Goal: Information Seeking & Learning: Learn about a topic

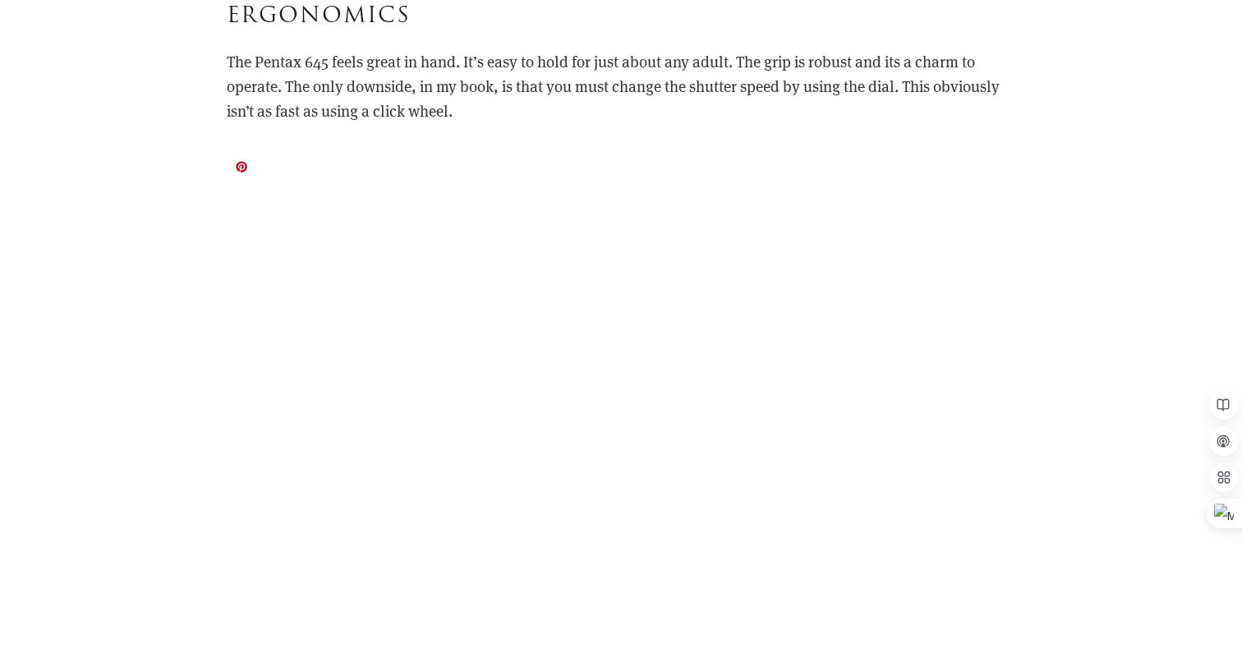
scroll to position [5890, 0]
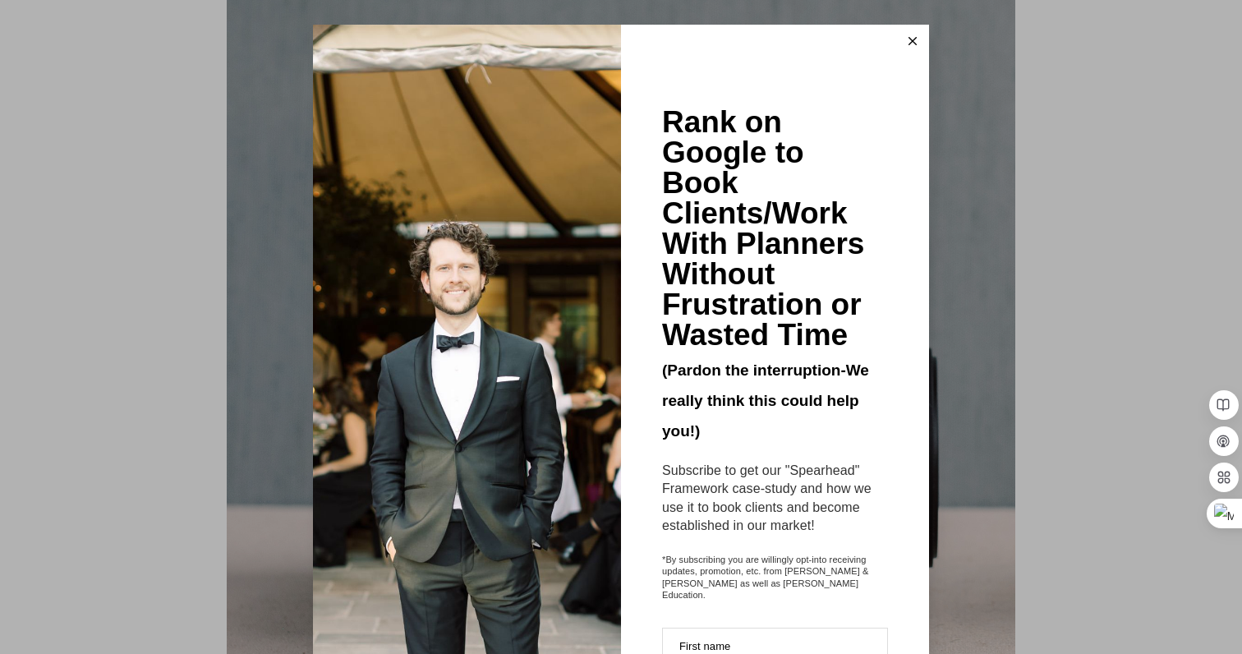
click at [905, 43] on button at bounding box center [912, 41] width 33 height 33
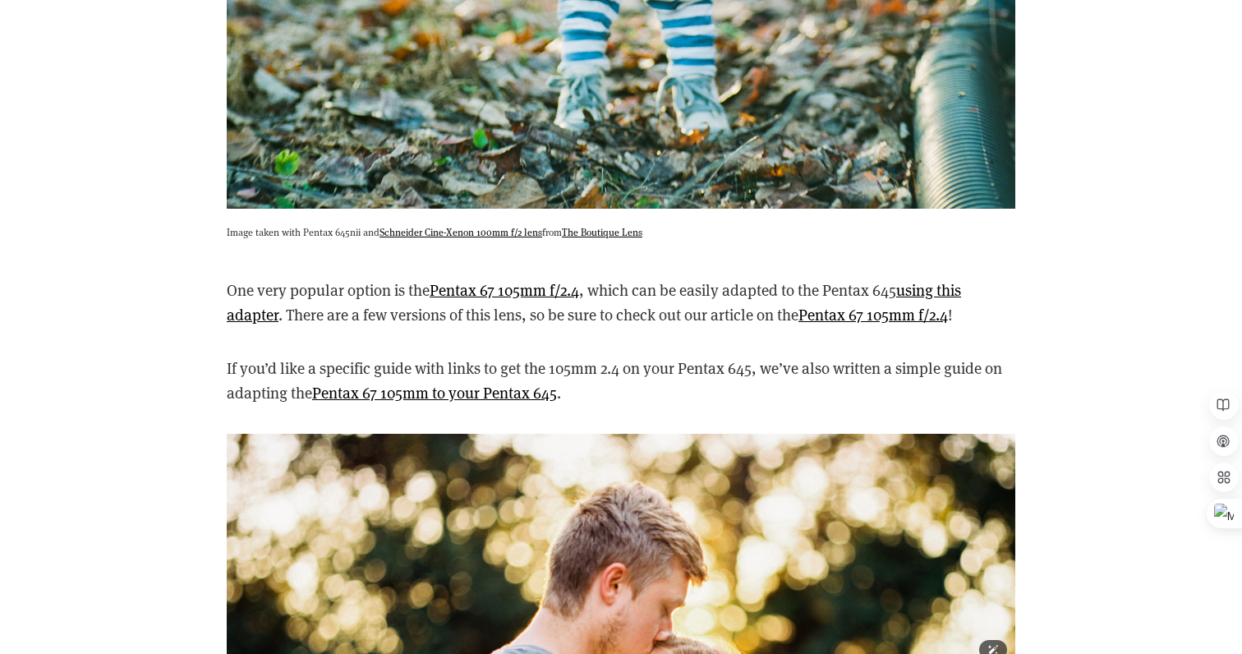
scroll to position [7994, 0]
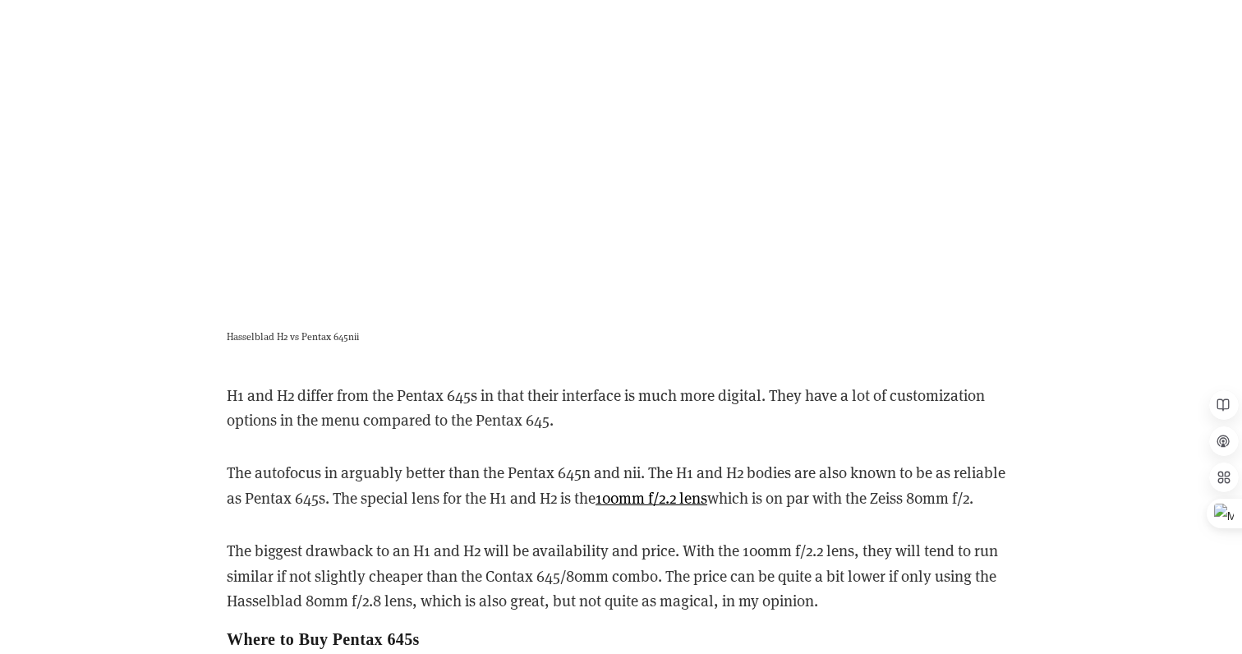
scroll to position [11360, 0]
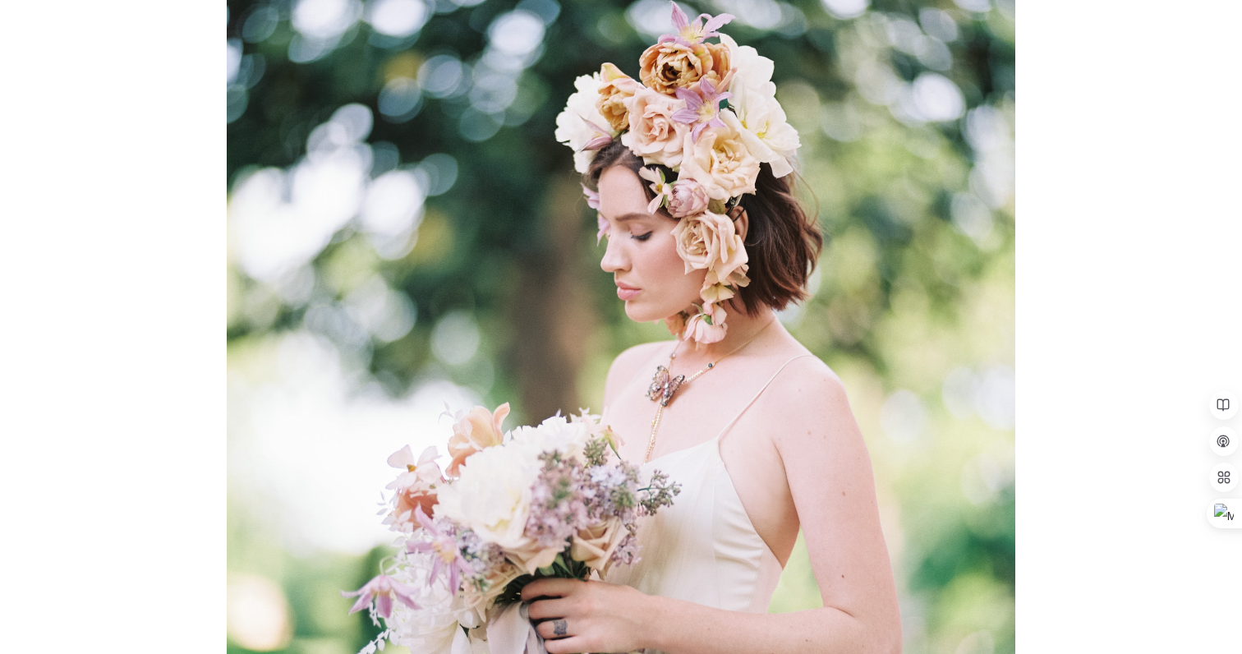
scroll to position [1035, 0]
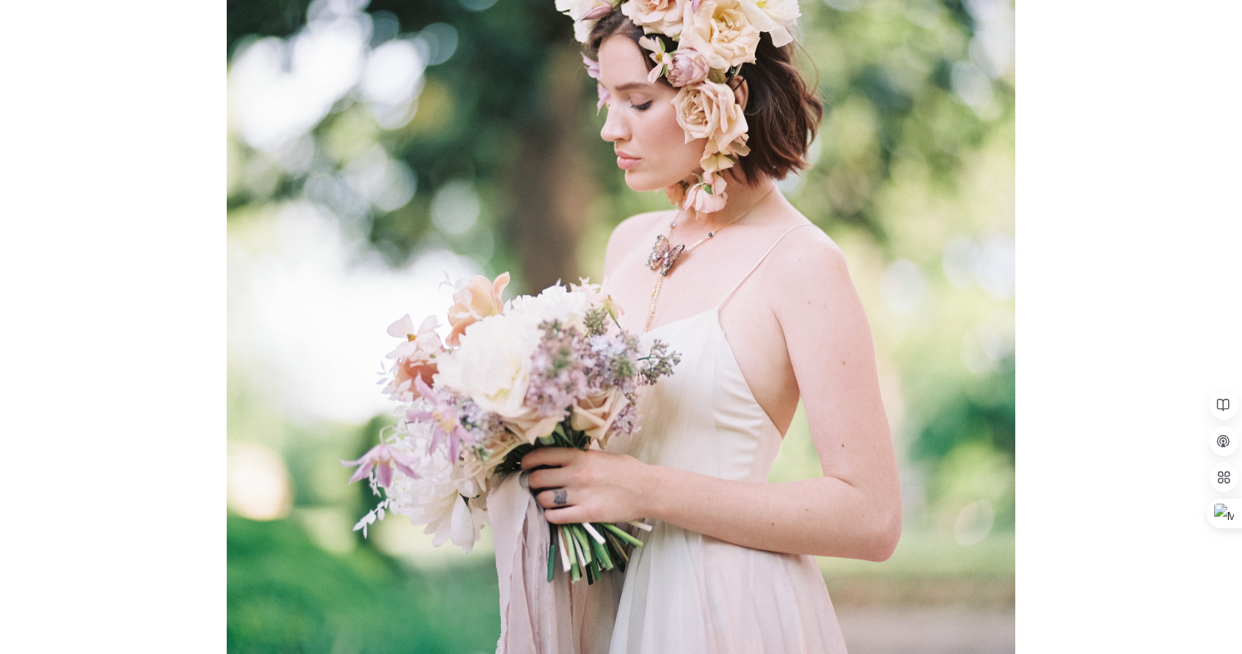
click at [813, 298] on img at bounding box center [621, 275] width 789 height 962
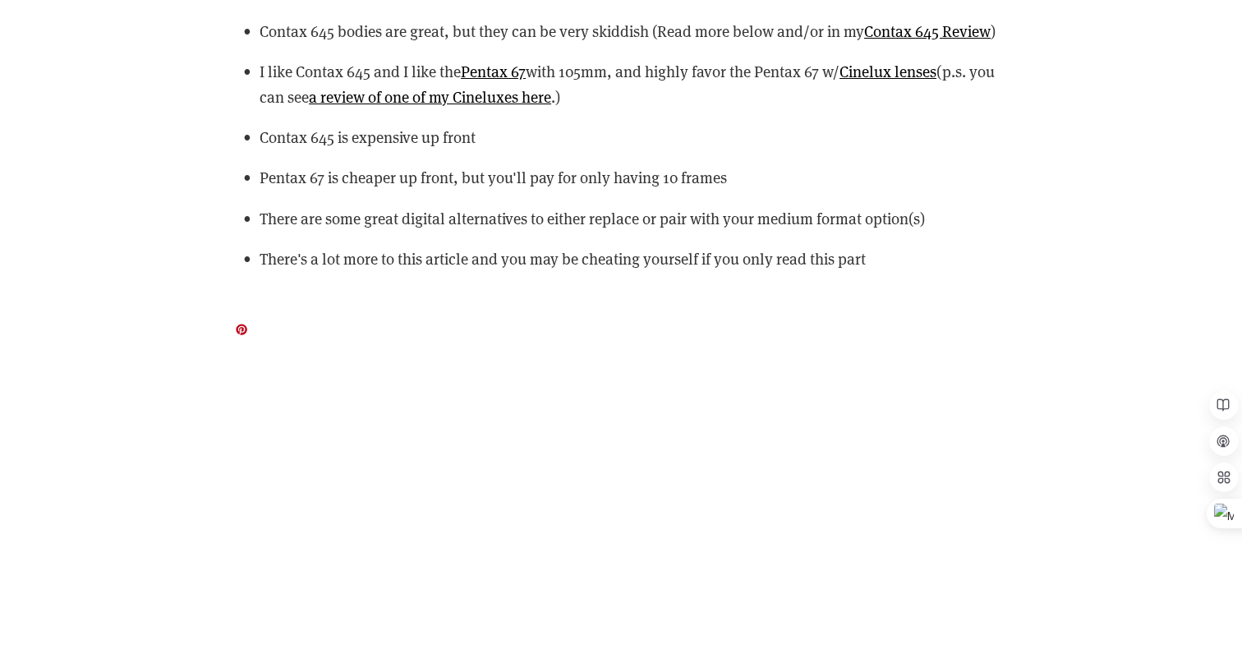
scroll to position [2370, 0]
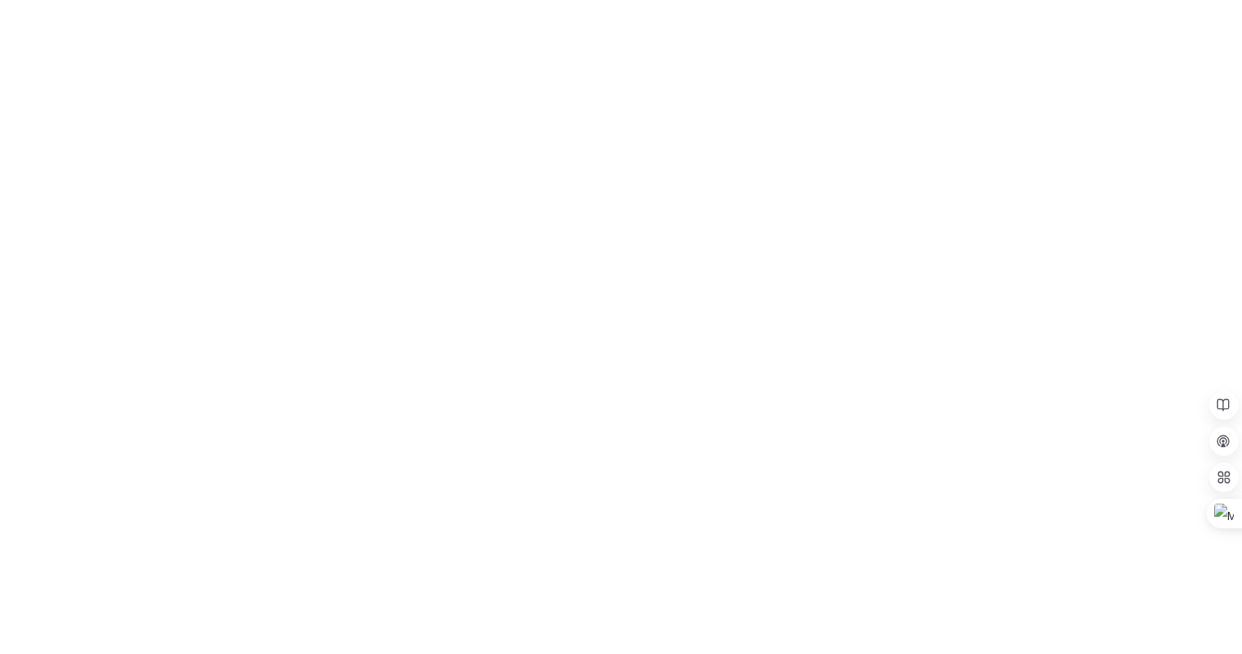
scroll to position [6872, 0]
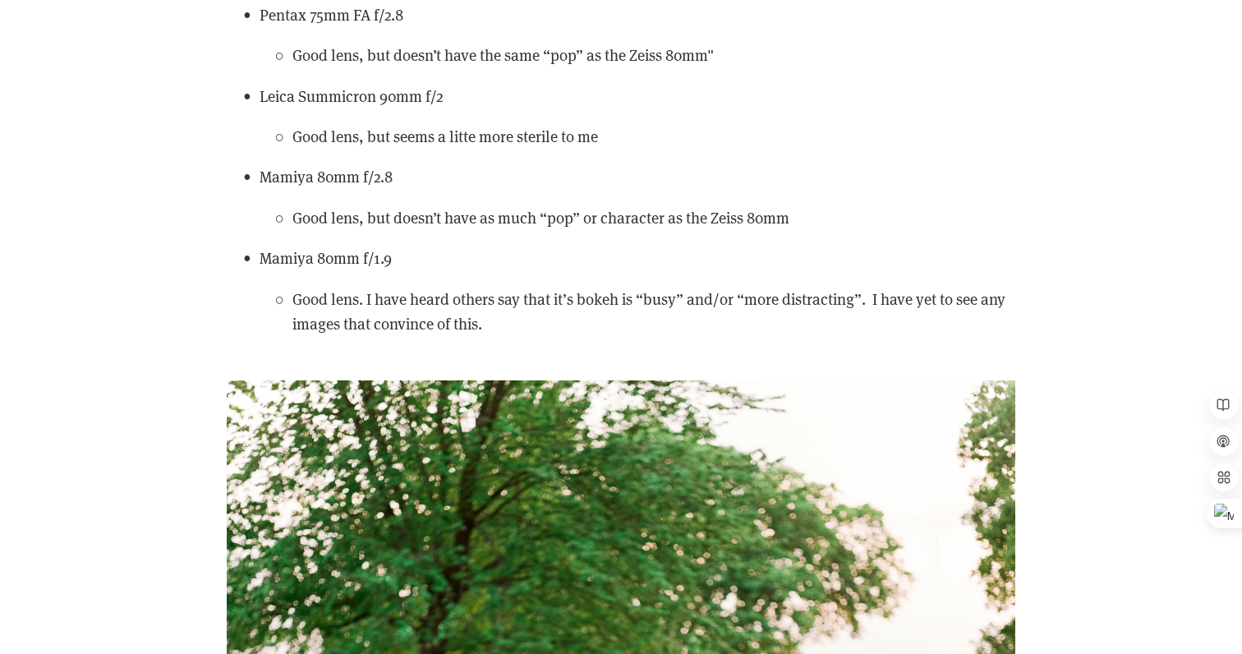
scroll to position [15682, 0]
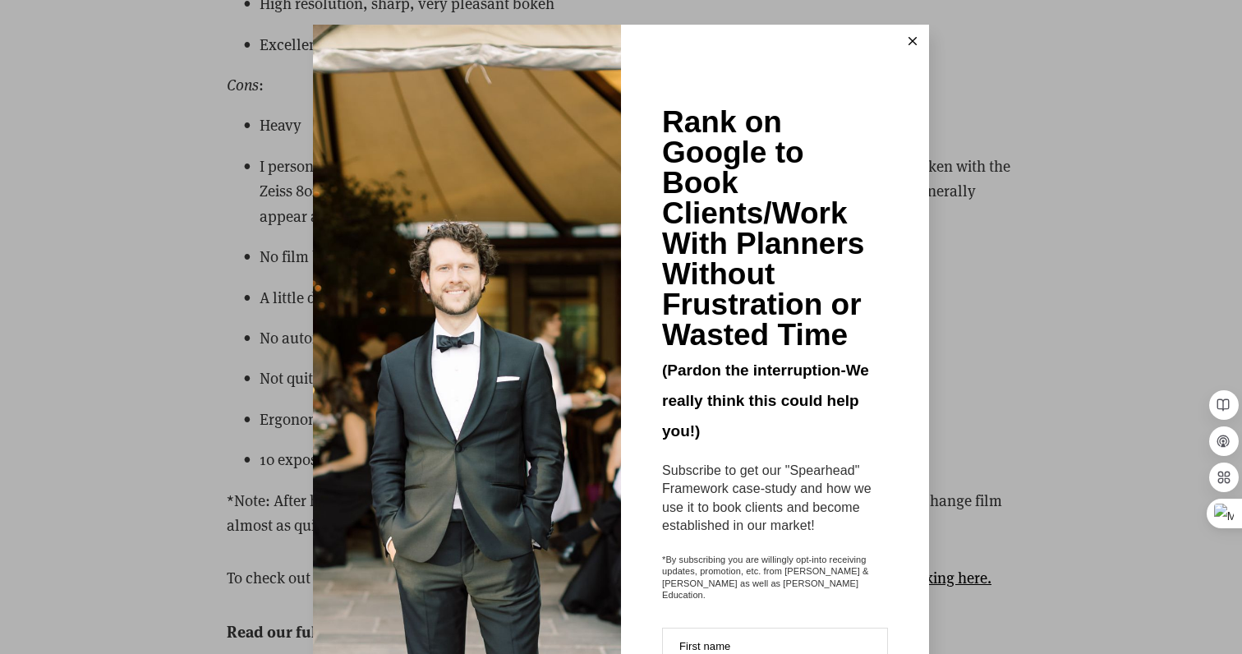
scroll to position [206, 0]
